Goal: Transaction & Acquisition: Purchase product/service

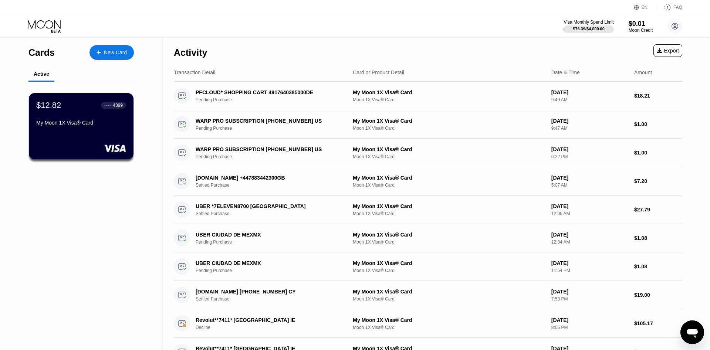
click at [0, 213] on div "Cards New Card Active $12.82 ● ● ● ● 4399 My Moon 1X Visa® Card" at bounding box center [81, 251] width 163 height 426
click at [111, 50] on div "New Card" at bounding box center [115, 53] width 23 height 6
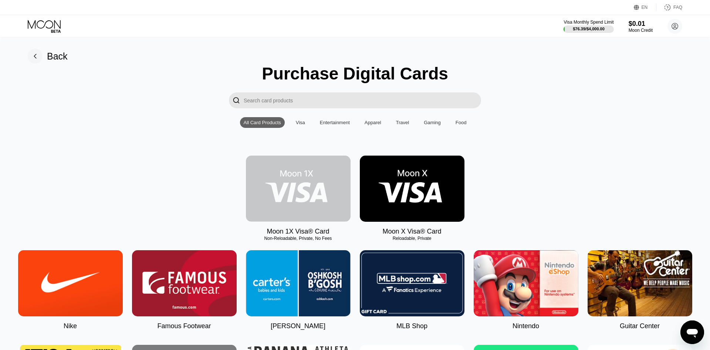
click at [317, 202] on img at bounding box center [298, 189] width 105 height 66
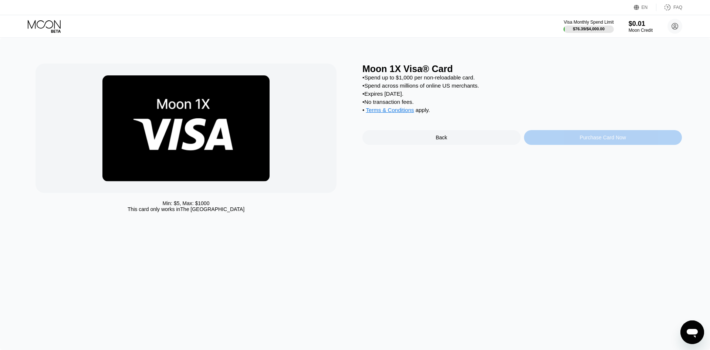
click at [585, 145] on div "Purchase Card Now" at bounding box center [603, 137] width 158 height 15
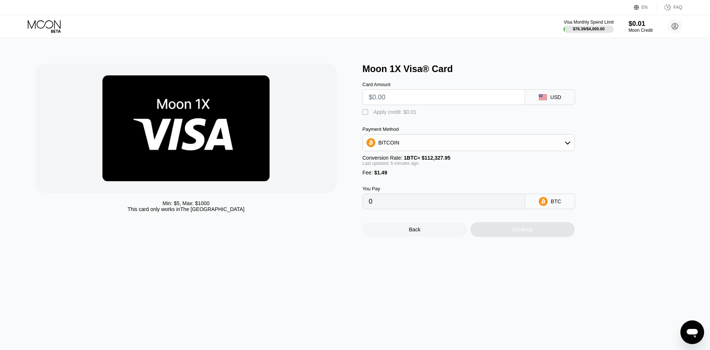
click at [405, 113] on div "Apply credit: $0.01" at bounding box center [395, 112] width 43 height 6
click at [406, 147] on div "BITCOIN" at bounding box center [469, 142] width 212 height 15
click at [403, 182] on span "USDT on TRON" at bounding box center [398, 179] width 37 height 6
type input "0.00"
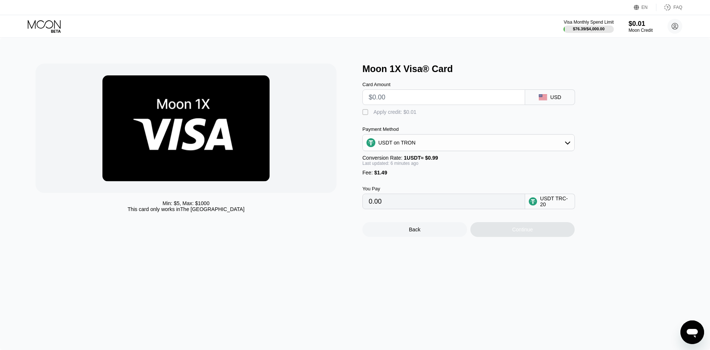
drag, startPoint x: 320, startPoint y: 92, endPoint x: 262, endPoint y: 85, distance: 58.5
click at [369, 90] on input "text" at bounding box center [444, 97] width 150 height 15
type input "$4"
type input "5.55"
type input "$41"
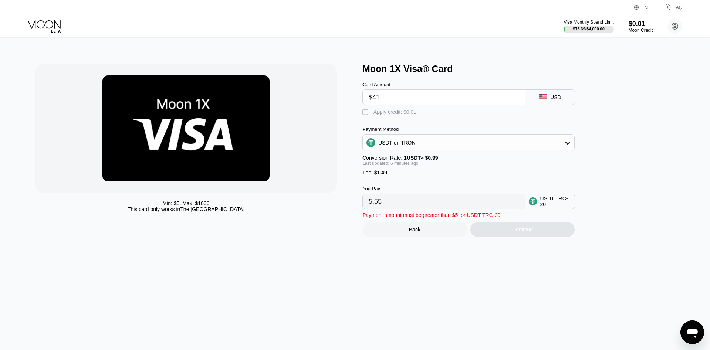
type input "42.92"
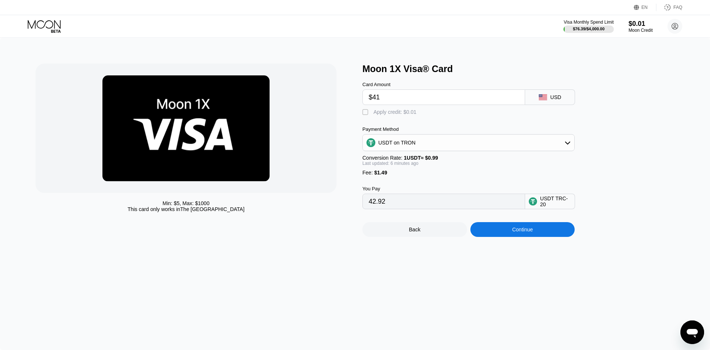
type input "$41"
click at [496, 237] on div "Continue" at bounding box center [522, 229] width 105 height 15
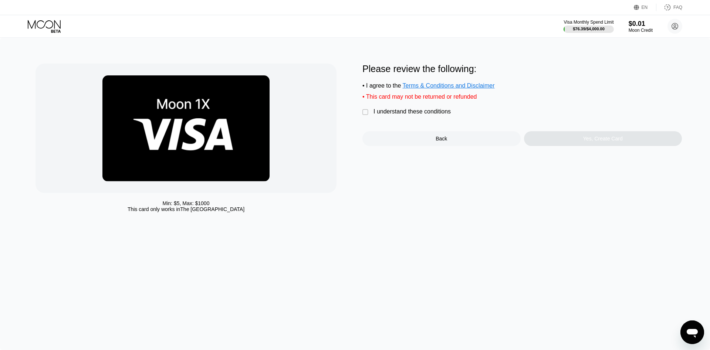
click at [428, 107] on div "Please review the following: • I agree to the Terms & Conditions and Disclaimer…" at bounding box center [522, 105] width 320 height 82
click at [433, 115] on div "I understand these conditions" at bounding box center [412, 111] width 77 height 7
click at [542, 140] on div "Yes, Create Card" at bounding box center [603, 138] width 158 height 15
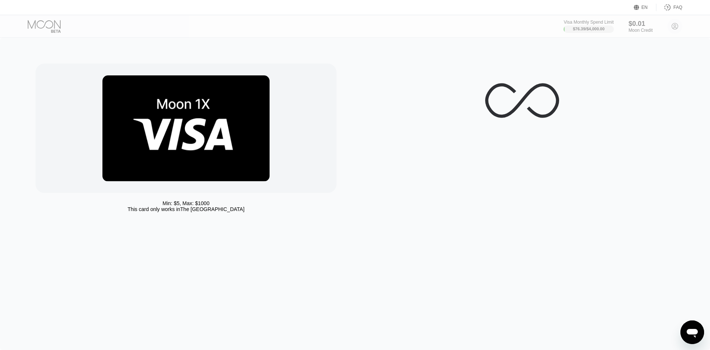
click at [425, 297] on div "Min: $ 5 , Max: $ 1000 This card only works in The United States" at bounding box center [355, 194] width 710 height 313
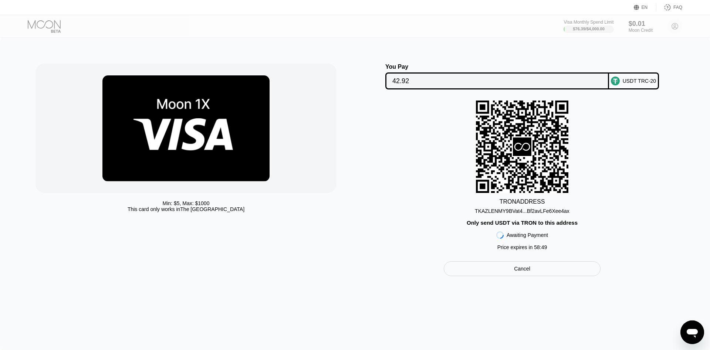
click at [451, 296] on div "Min: $ 5 , Max: $ 1000 This card only works in The United States You Pay 42.92 …" at bounding box center [355, 194] width 710 height 313
click at [531, 218] on div "TRON ADDRESS TKAZLENMY9BVat4...Bf2avLFe6Xee4ax Only send USDT via TRON to this …" at bounding box center [522, 177] width 320 height 153
click at [532, 214] on div "TKAZLENMY9BVat4...Bf2avLFe6Xee4ax" at bounding box center [522, 211] width 95 height 6
click at [445, 306] on div "Min: $ 5 , Max: $ 1000 This card only works in The United States You Pay 42.92 …" at bounding box center [355, 194] width 710 height 313
click at [429, 84] on input "42.92" at bounding box center [497, 81] width 210 height 15
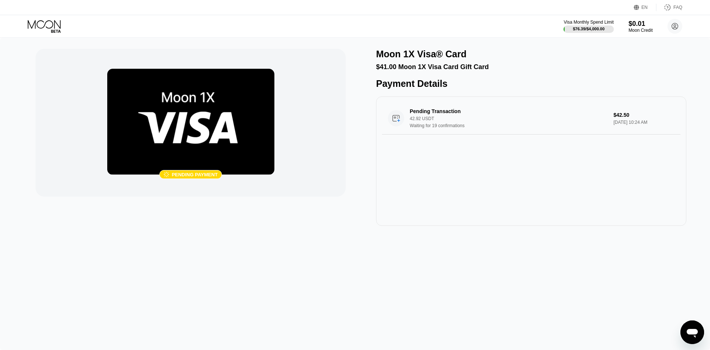
click at [420, 291] on div " Pending payment Moon 1X Visa® Card $41.00 Moon 1X Visa Card Gift Card Payment…" at bounding box center [355, 194] width 710 height 313
click at [425, 308] on div " Pending payment Moon 1X Visa® Card $41.00 Moon 1X Visa Card Gift Card Payment…" at bounding box center [355, 194] width 710 height 313
click at [42, 20] on icon at bounding box center [45, 26] width 34 height 13
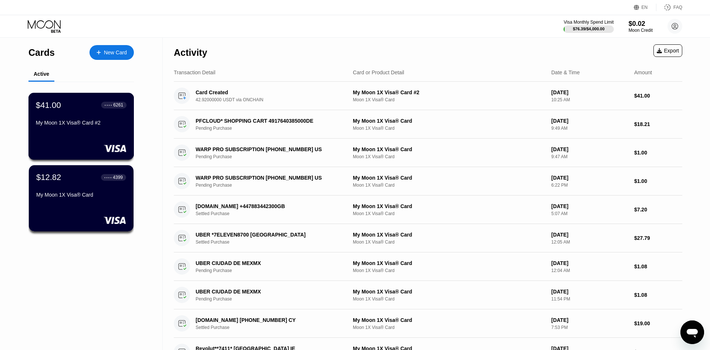
click at [82, 129] on div "My Moon 1X Visa® Card #2" at bounding box center [81, 124] width 91 height 9
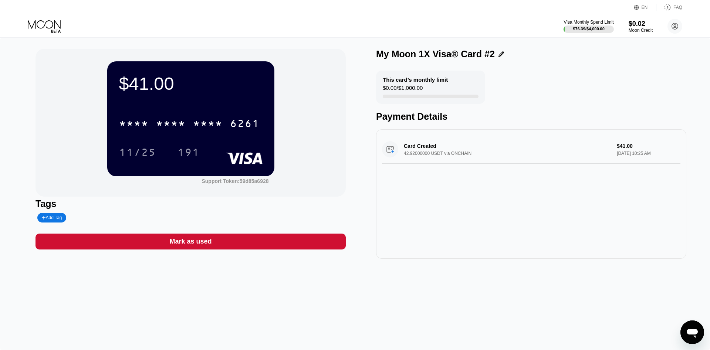
click at [166, 134] on div "* * * * * * * * * * * * 6261" at bounding box center [191, 121] width 144 height 25
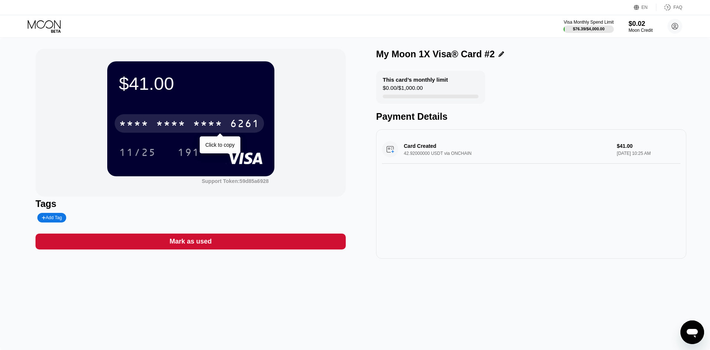
click at [170, 128] on div "* * * *" at bounding box center [171, 125] width 30 height 12
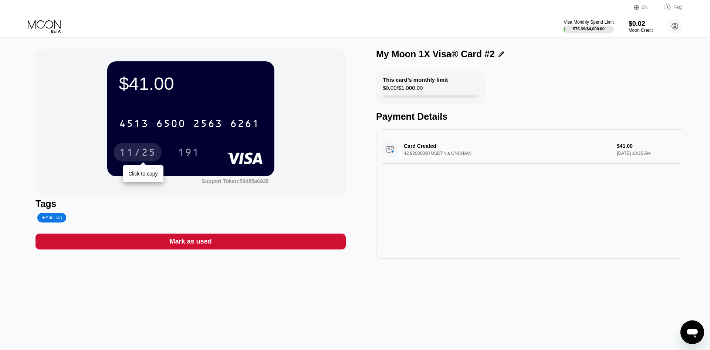
click at [139, 150] on div "11/25" at bounding box center [137, 154] width 37 height 12
click at [90, 143] on div "$41.00 4513 6500 2563 6261 11/25 191 Support Token: 59d85a6928" at bounding box center [191, 123] width 310 height 148
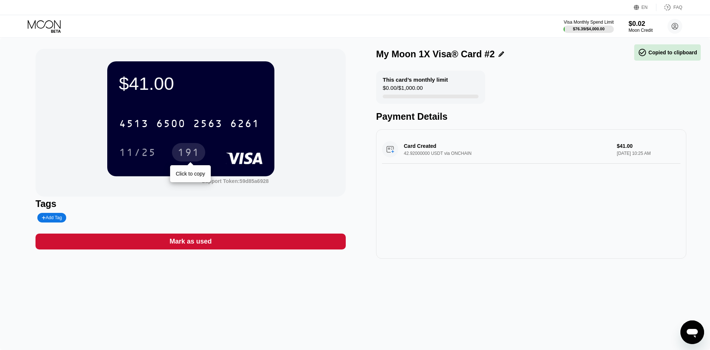
click at [192, 149] on div "191" at bounding box center [189, 154] width 22 height 12
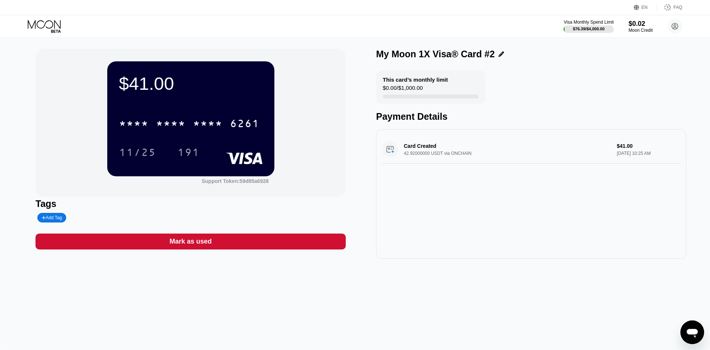
click at [405, 304] on div "$41.00 * * * * * * * * * * * * 6261 11/25 191 Support Token: 59d85a6928 Tags Ad…" at bounding box center [355, 194] width 710 height 313
